Goal: Information Seeking & Learning: Check status

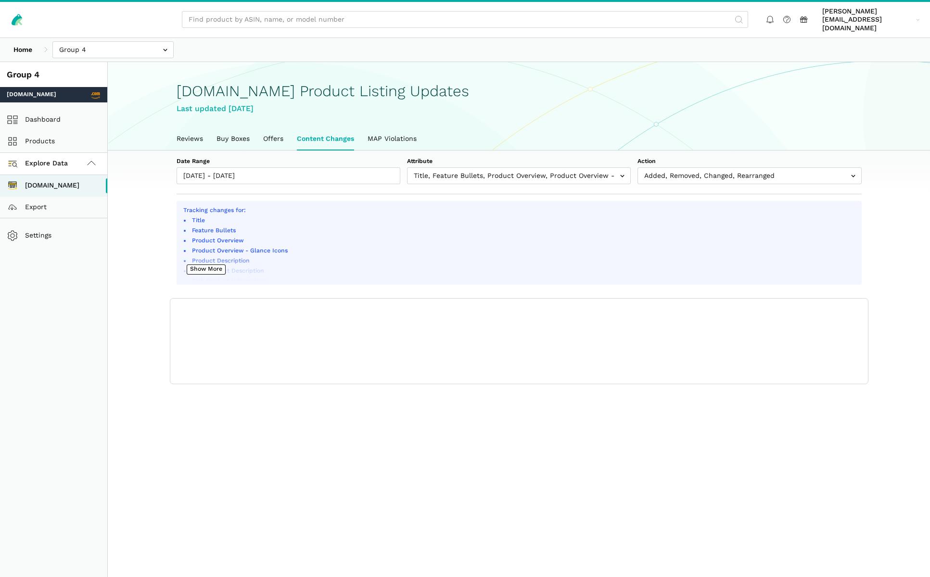
scroll to position [3, 0]
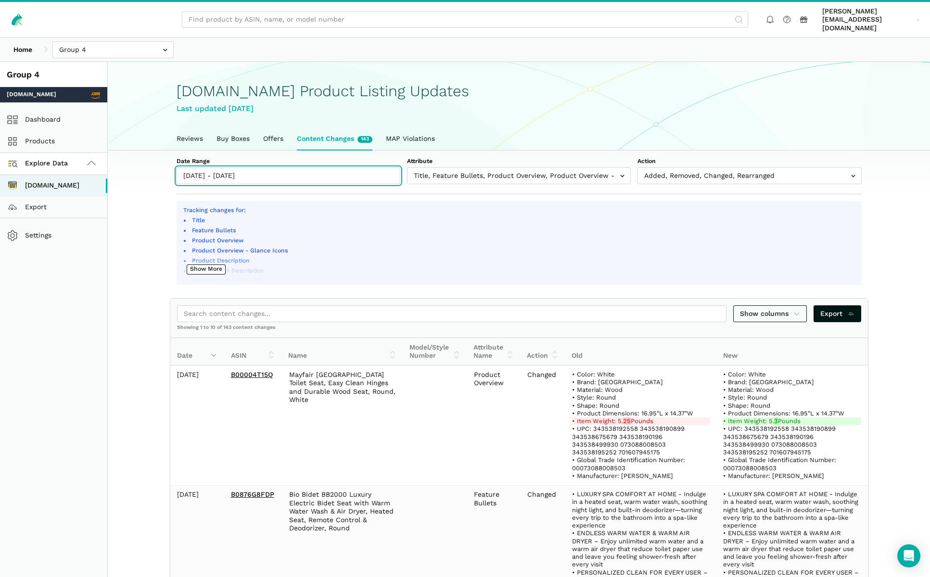
type input "[DATE]"
click at [333, 171] on input "[DATE] - [DATE]" at bounding box center [289, 175] width 224 height 17
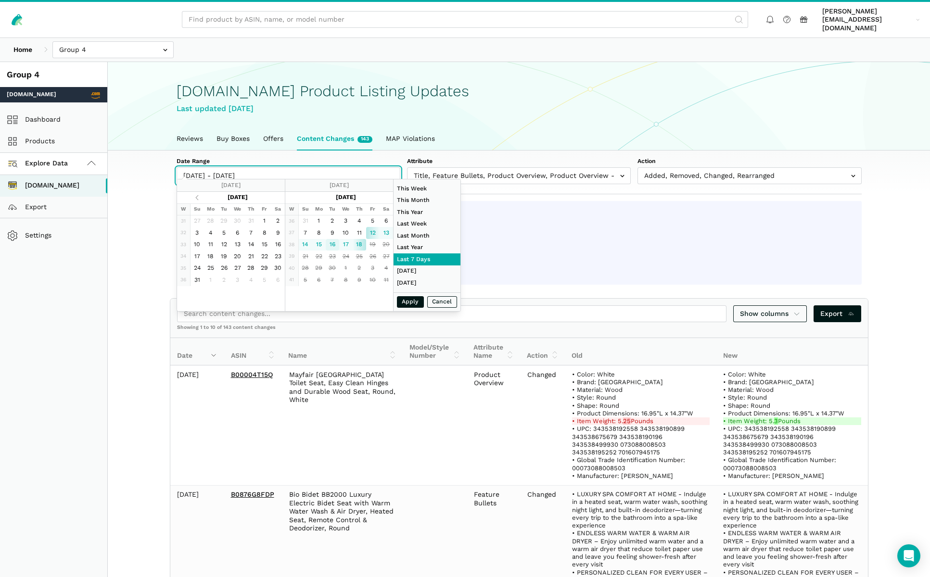
type input "[DATE]"
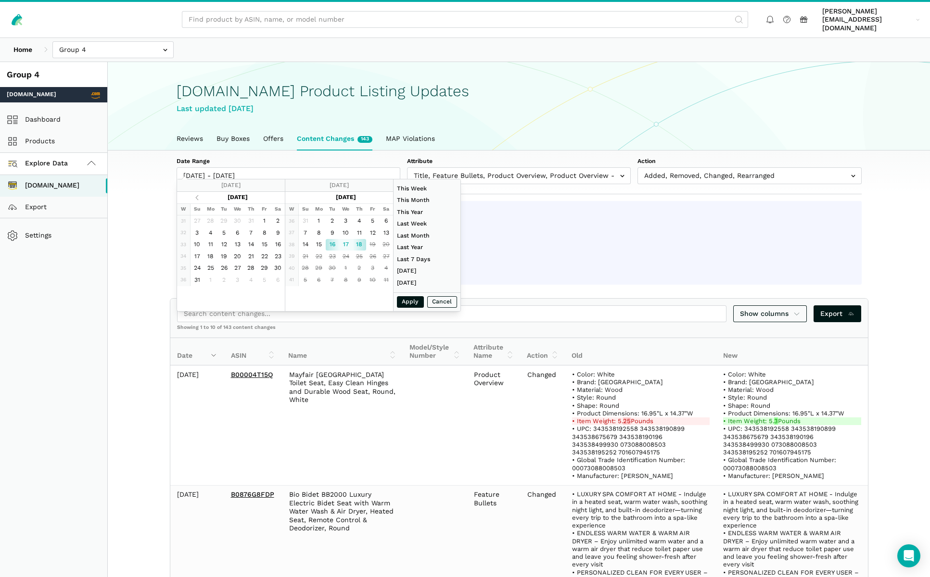
type input "[DATE]"
click at [407, 301] on button "Apply" at bounding box center [410, 302] width 27 height 12
type input "[DATE] - [DATE]"
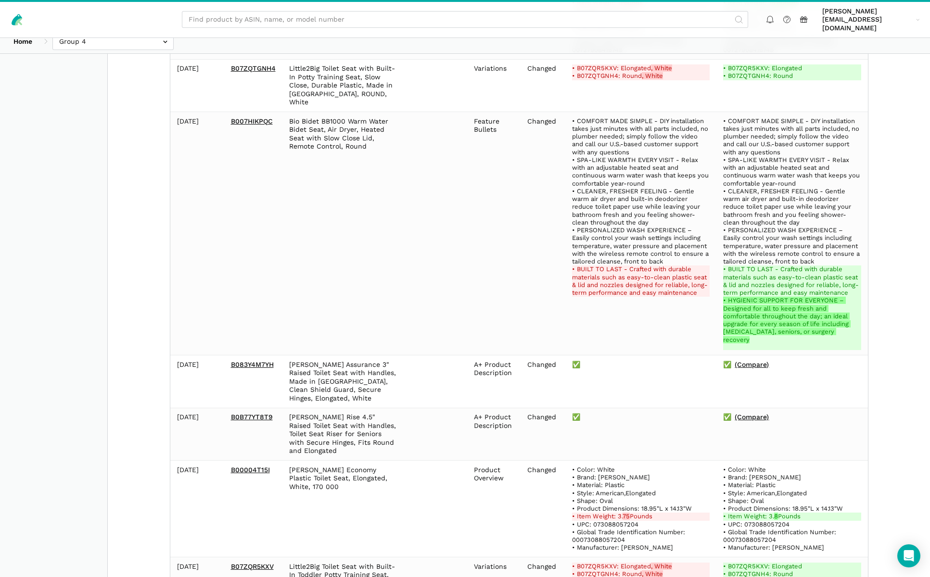
scroll to position [869, 0]
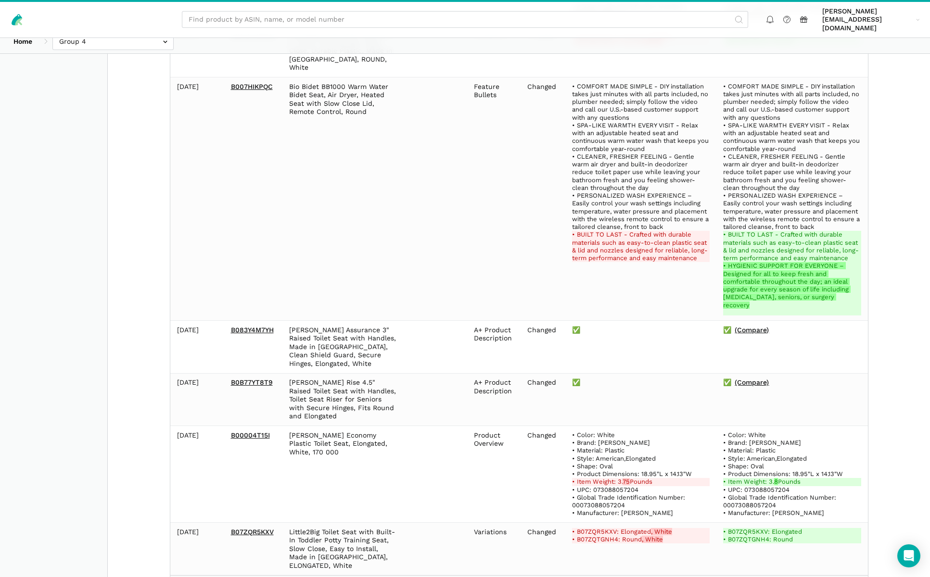
click at [219, 577] on select "10 25 50 100" at bounding box center [210, 588] width 22 height 10
select select "100"
click at [199, 577] on select "10 25 50 100" at bounding box center [210, 588] width 22 height 10
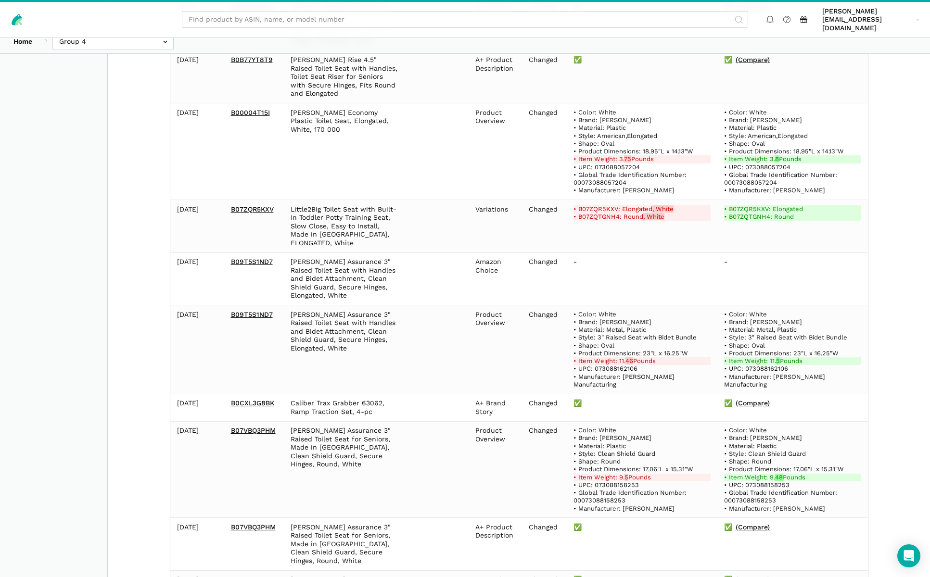
scroll to position [1209, 0]
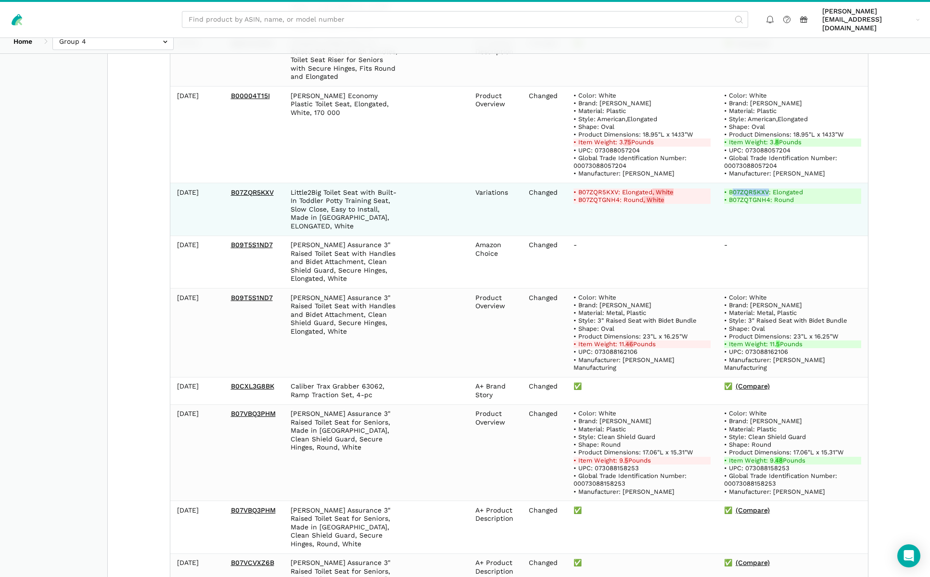
drag, startPoint x: 732, startPoint y: 151, endPoint x: 767, endPoint y: 152, distance: 35.6
click at [768, 189] on ins "• B07ZQR5KXV: Elongated" at bounding box center [792, 193] width 137 height 8
copy ins "07ZQR5KXV"
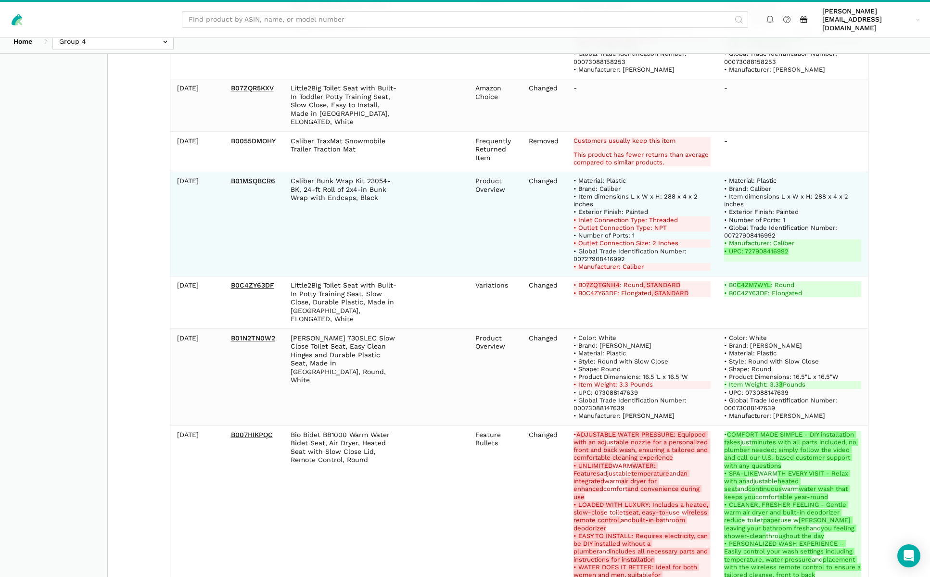
scroll to position [1915, 0]
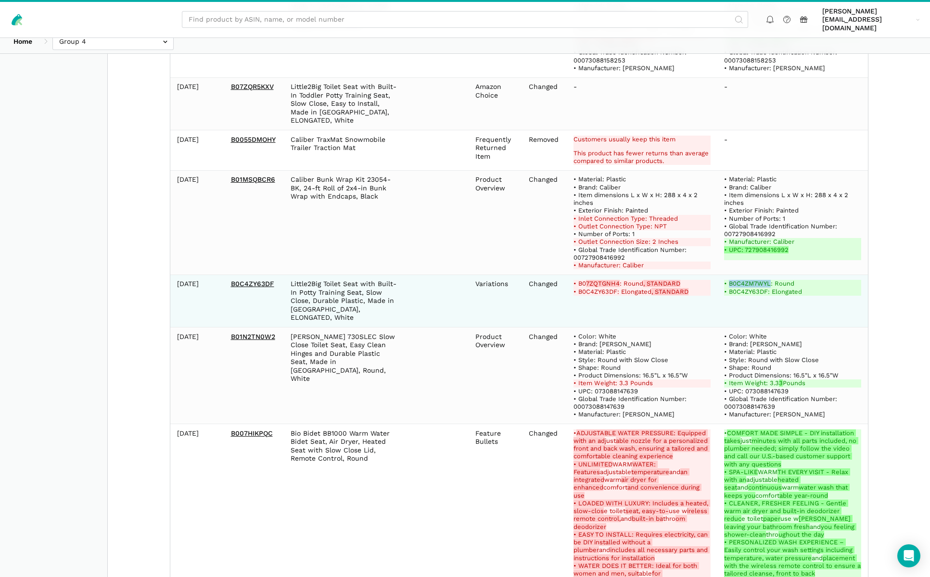
drag, startPoint x: 731, startPoint y: 210, endPoint x: 771, endPoint y: 209, distance: 40.4
click at [772, 280] on ins "• B0 C4ZM7WYL : Round" at bounding box center [792, 284] width 137 height 8
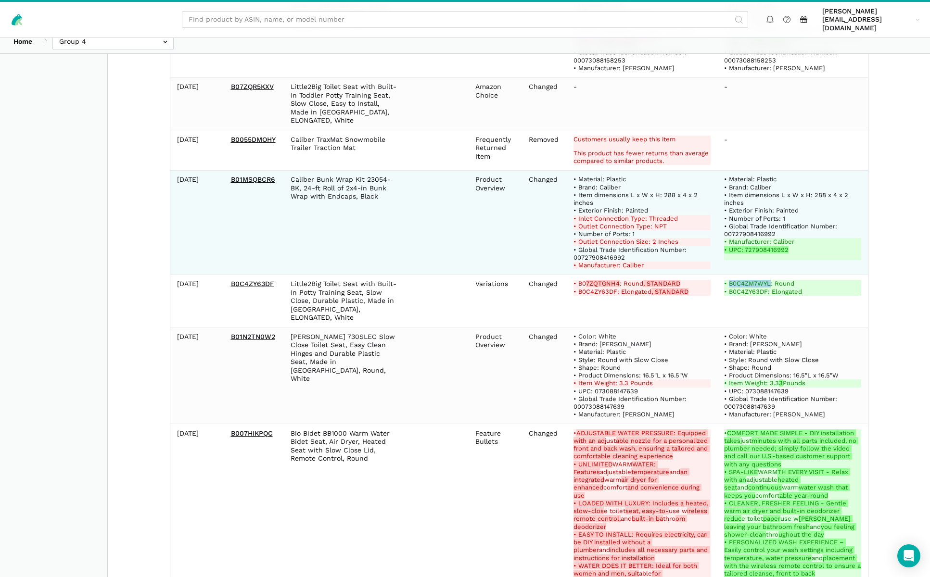
copy ins "B0 C4ZM7WYL"
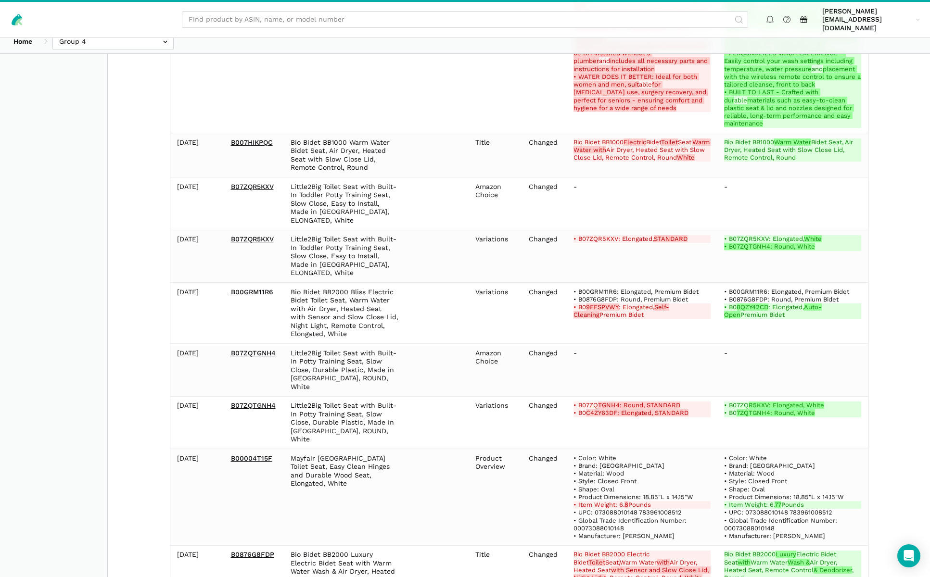
scroll to position [2405, 0]
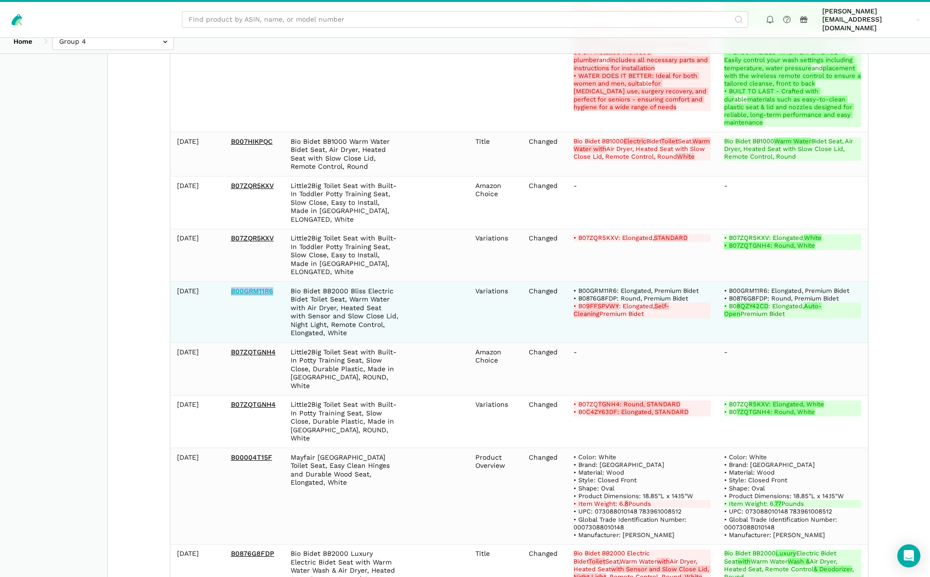
drag, startPoint x: 281, startPoint y: 201, endPoint x: 231, endPoint y: 202, distance: 49.1
click at [231, 282] on td "B00GRM11R6" at bounding box center [254, 312] width 60 height 61
copy link "B00GRM11R6"
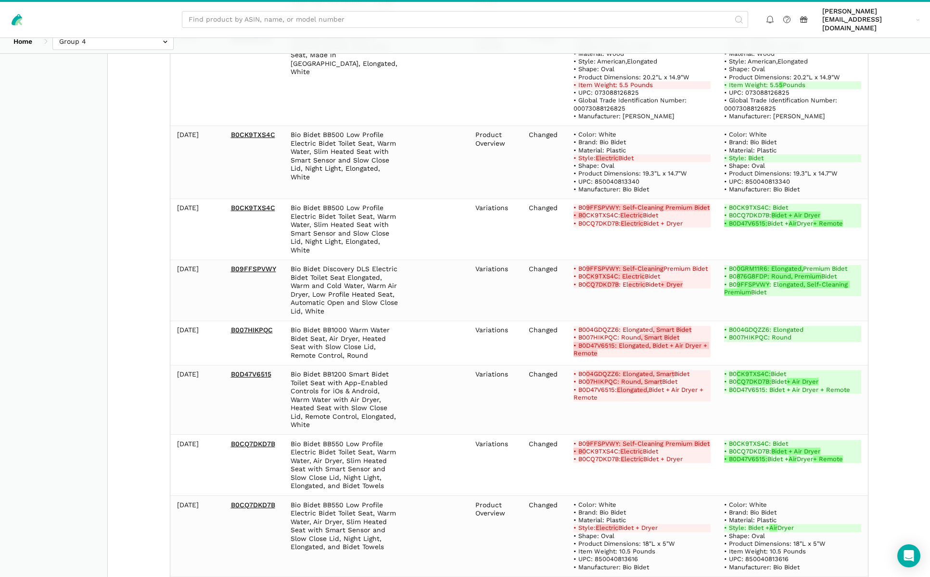
scroll to position [3520, 0]
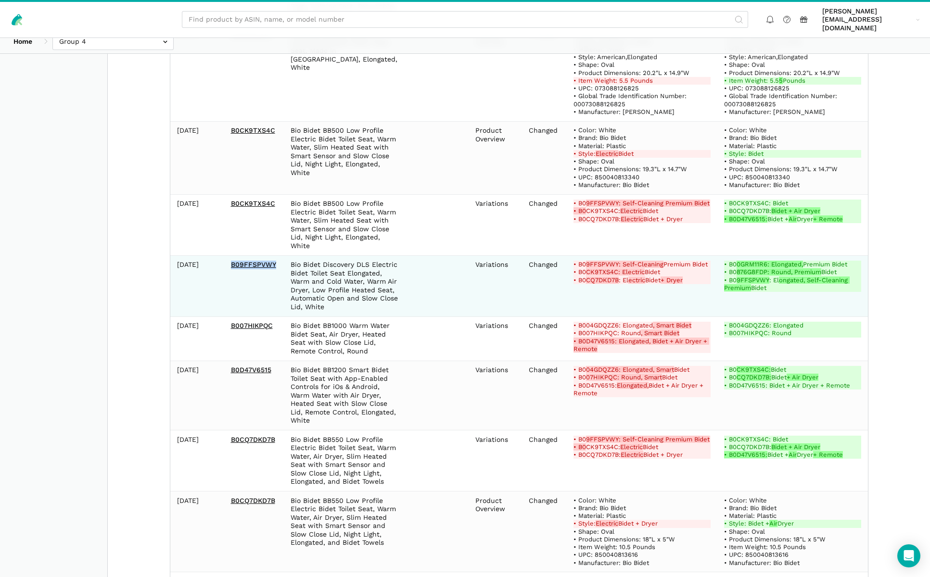
drag, startPoint x: 227, startPoint y: 154, endPoint x: 279, endPoint y: 159, distance: 51.7
click at [279, 255] on td "B09FFSPVWY" at bounding box center [254, 285] width 60 height 61
copy link "B09FFSPVWY"
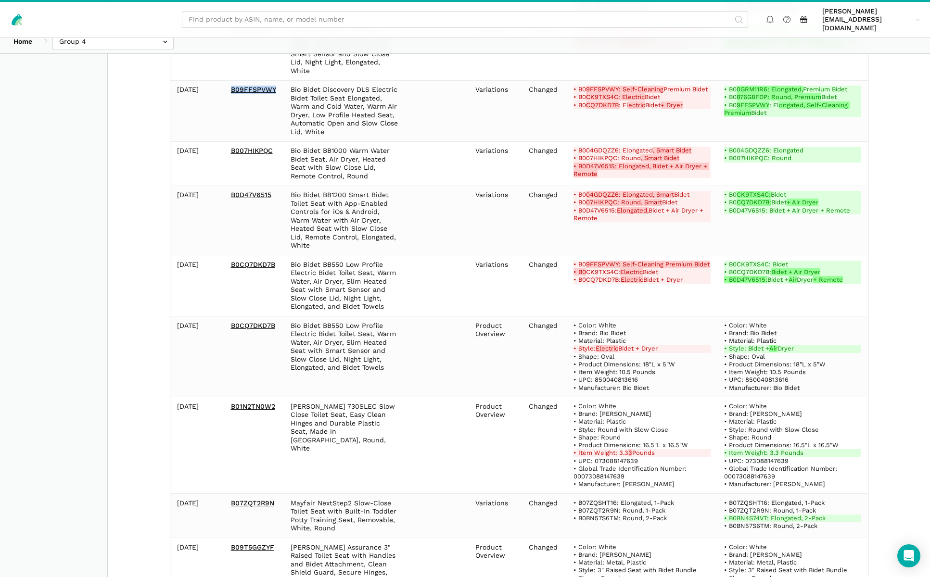
scroll to position [3698, 0]
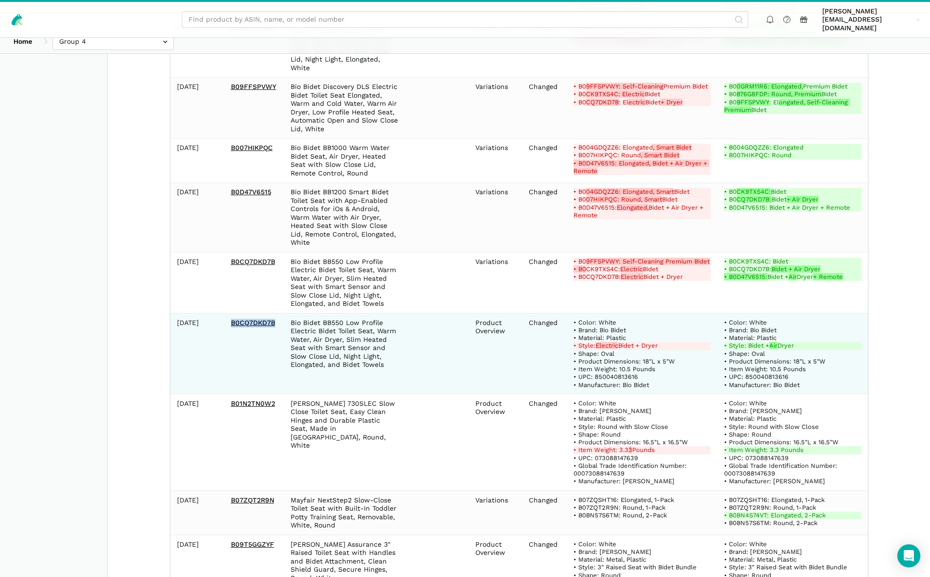
drag, startPoint x: 229, startPoint y: 213, endPoint x: 280, endPoint y: 216, distance: 51.1
click at [280, 314] on td "B0CQ7DKD7B" at bounding box center [254, 354] width 60 height 81
copy link "B0CQ7DKD7B"
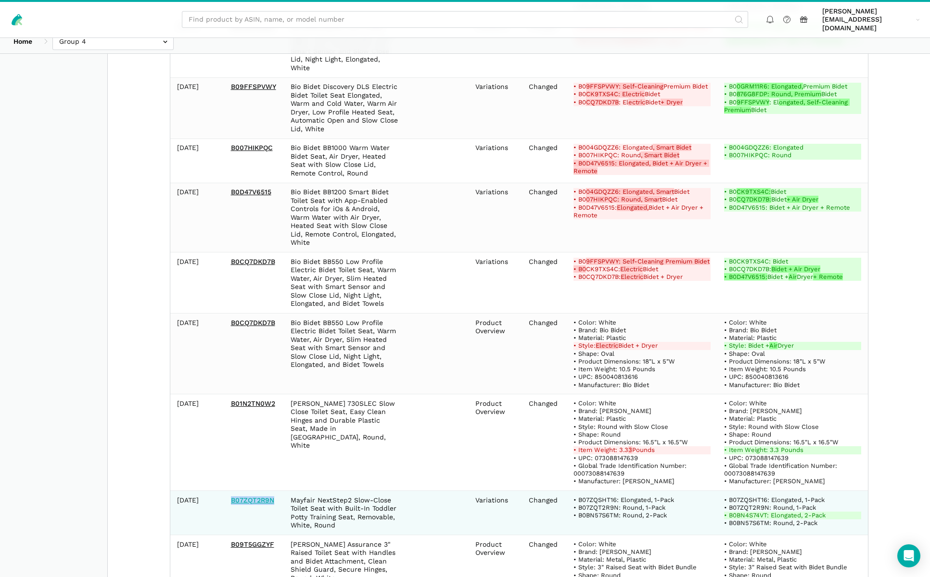
drag, startPoint x: 270, startPoint y: 392, endPoint x: 230, endPoint y: 391, distance: 39.9
click at [230, 491] on td "B07ZQT2R9N" at bounding box center [254, 513] width 60 height 44
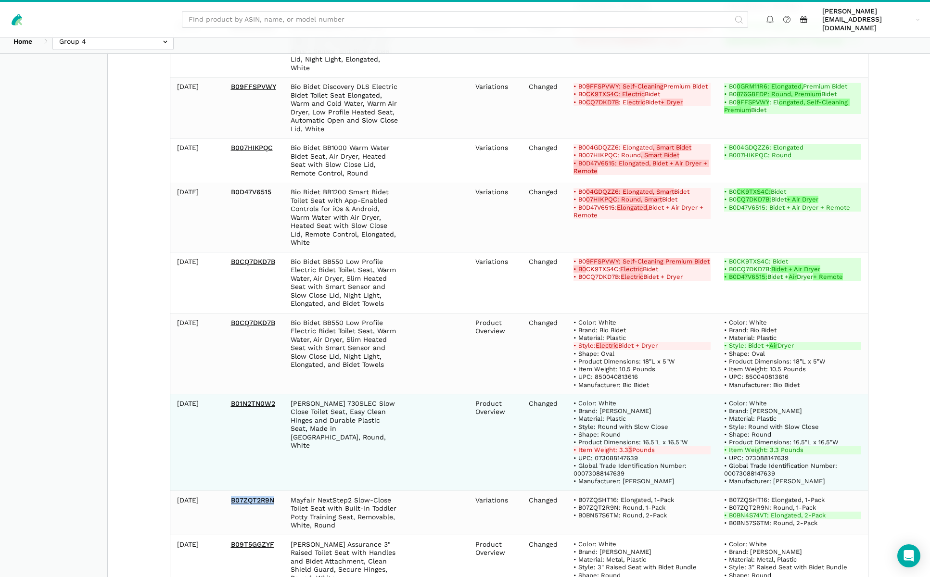
copy link "B07ZQT2R9N"
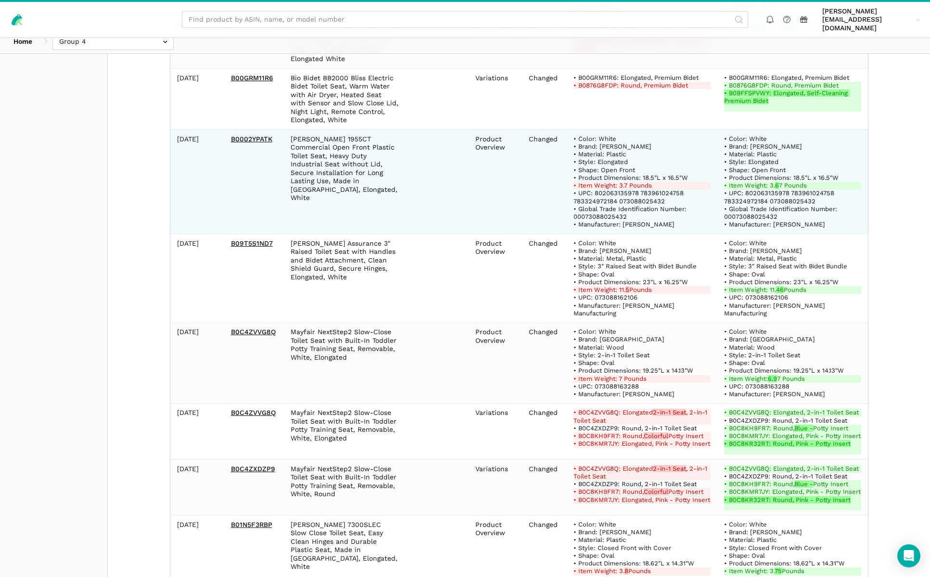
scroll to position [4307, 0]
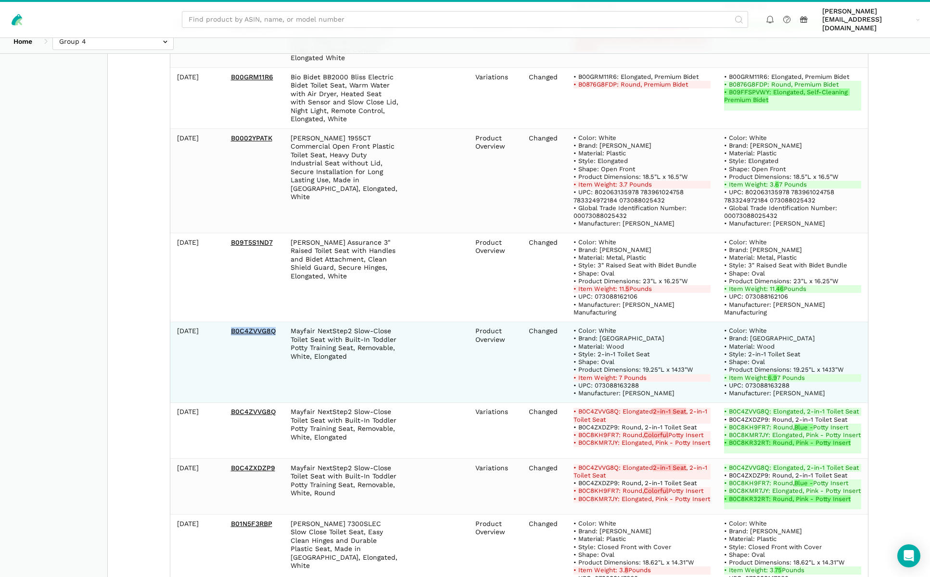
drag, startPoint x: 280, startPoint y: 207, endPoint x: 228, endPoint y: 210, distance: 52.1
click at [228, 322] on td "B0C4ZVVG8Q" at bounding box center [254, 362] width 60 height 81
copy link "B0C4ZVVG8Q"
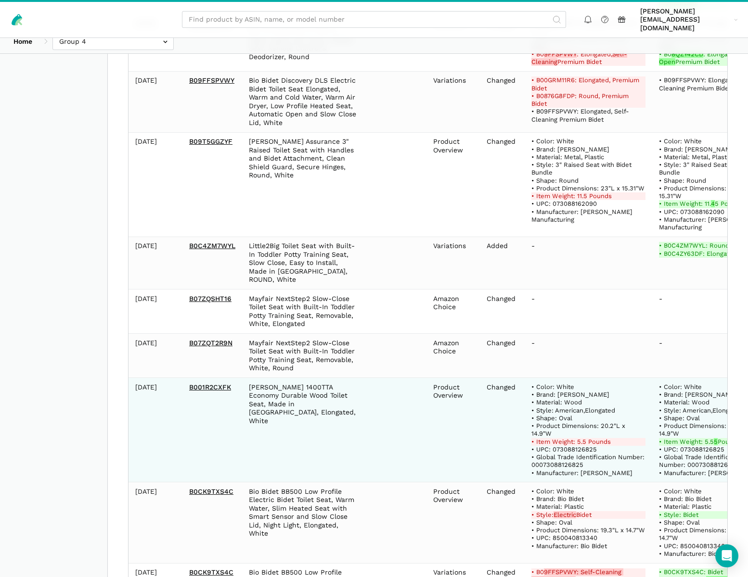
scroll to position [3558, 0]
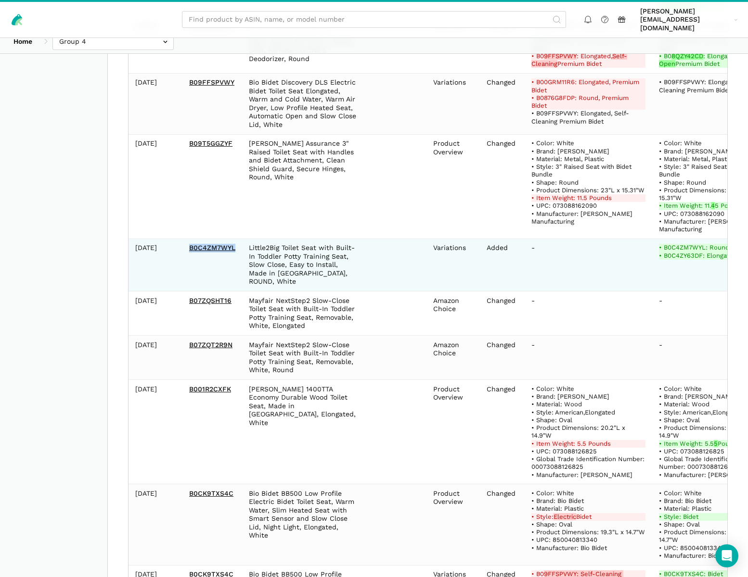
drag, startPoint x: 184, startPoint y: 180, endPoint x: 236, endPoint y: 181, distance: 52.5
click at [236, 239] on td "B0C4ZM7WYL" at bounding box center [212, 265] width 60 height 53
copy link "B0C4ZM7WYL"
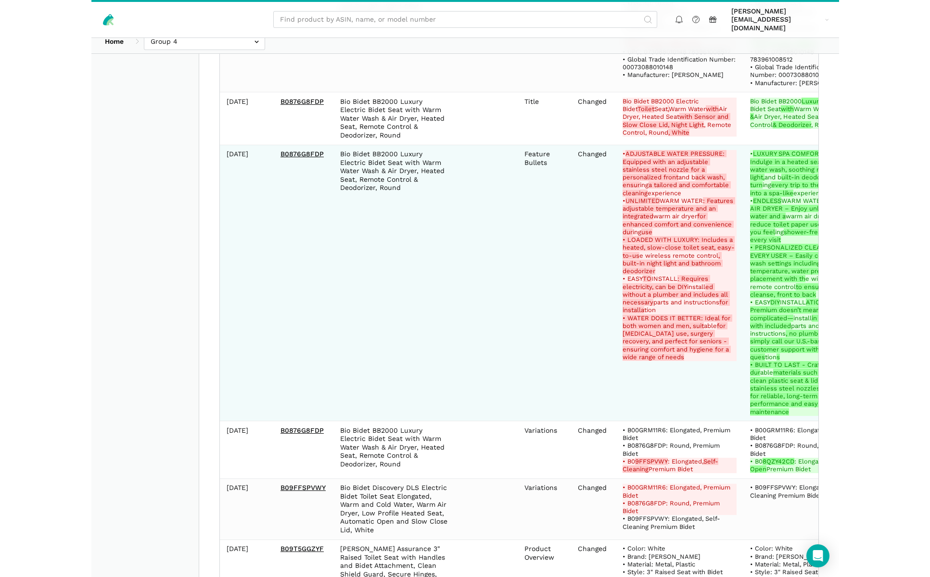
scroll to position [3142, 0]
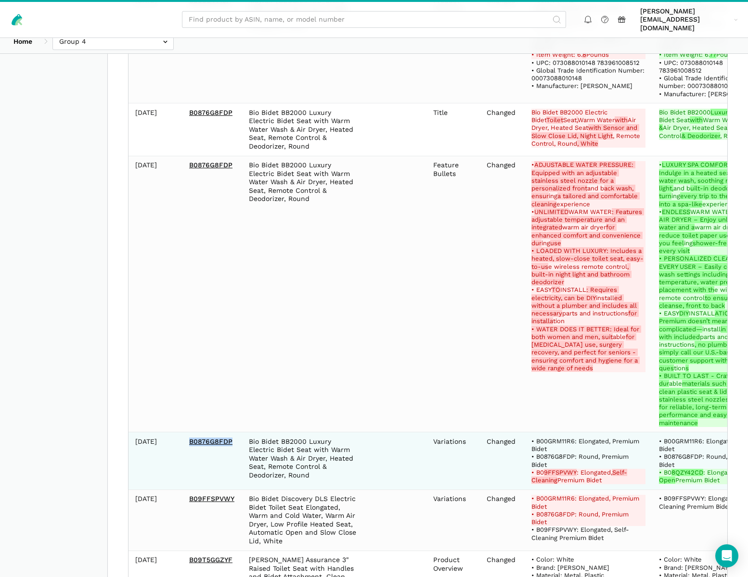
drag, startPoint x: 232, startPoint y: 373, endPoint x: 185, endPoint y: 374, distance: 47.2
click at [185, 433] on td "B0876G8FDP" at bounding box center [212, 462] width 60 height 58
copy link "B0876G8FDP"
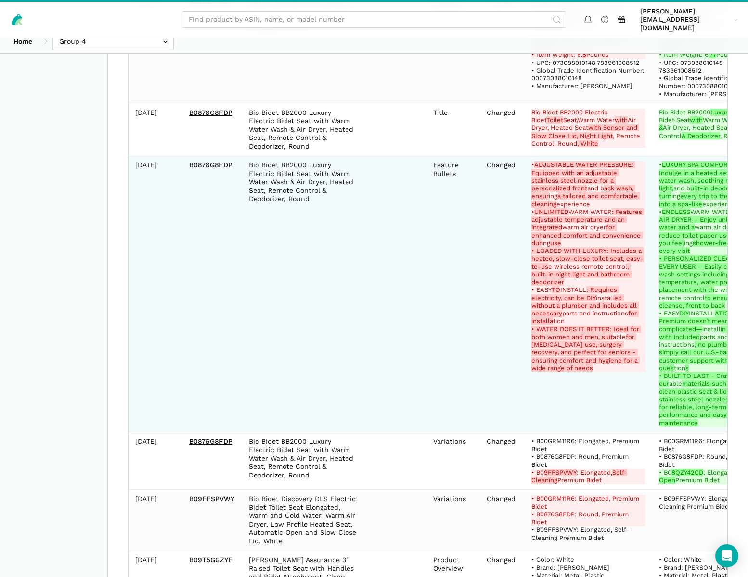
click at [247, 339] on td "Bio Bidet BB2000 Luxury Electric Bidet Seat with Warm Water Wash & Air Dryer, H…" at bounding box center [302, 294] width 121 height 277
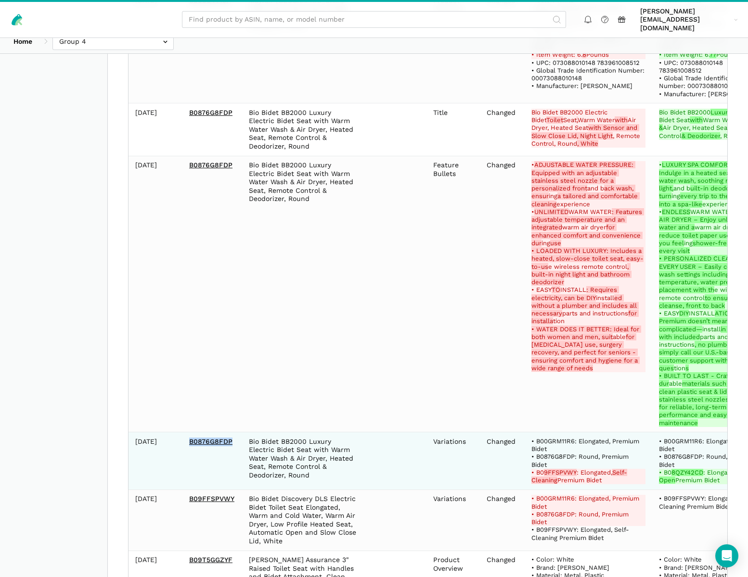
drag, startPoint x: 188, startPoint y: 372, endPoint x: 238, endPoint y: 373, distance: 49.6
click at [238, 433] on td "B0876G8FDP" at bounding box center [212, 462] width 60 height 58
copy link "B0876G8FDP"
